Goal: Use online tool/utility

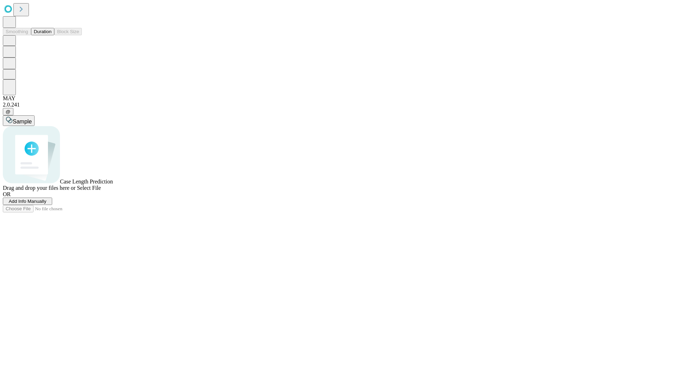
click at [51, 35] on button "Duration" at bounding box center [42, 31] width 23 height 7
click at [101, 191] on span "Select File" at bounding box center [89, 188] width 24 height 6
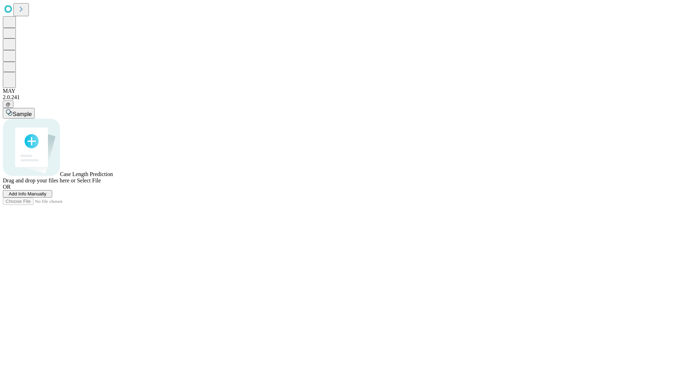
click at [101, 183] on span "Select File" at bounding box center [89, 180] width 24 height 6
